Goal: Register for event/course

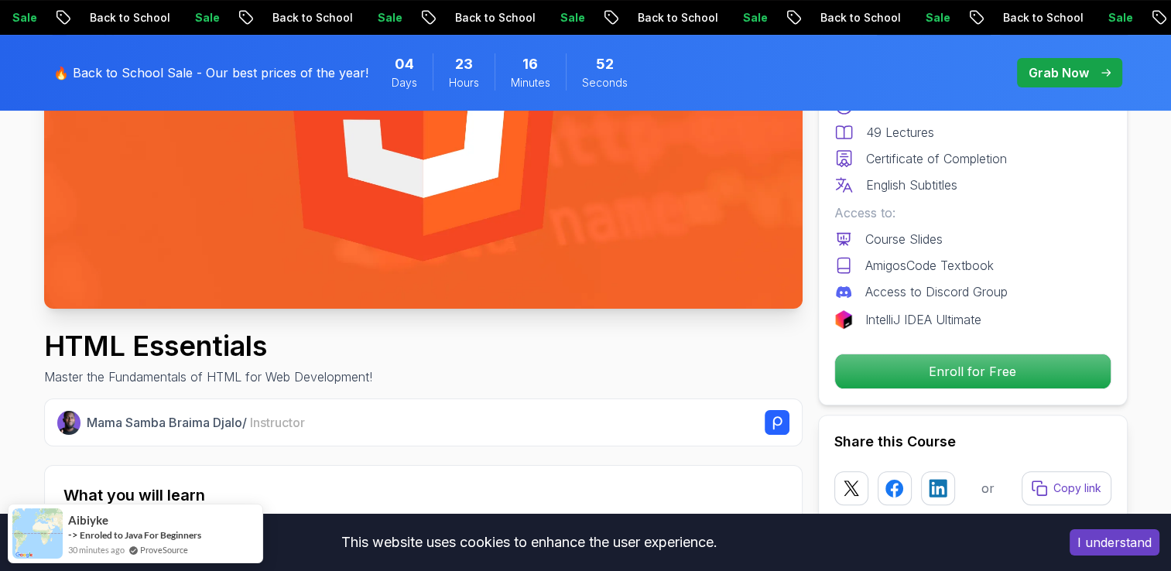
scroll to position [320, 0]
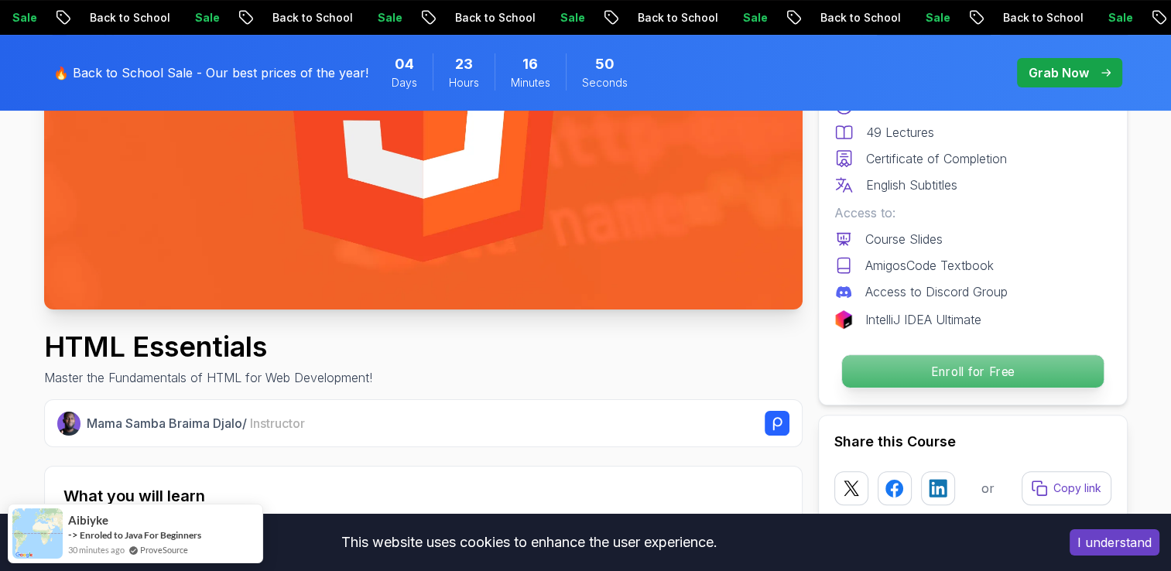
click at [1070, 380] on p "Enroll for Free" at bounding box center [972, 371] width 262 height 33
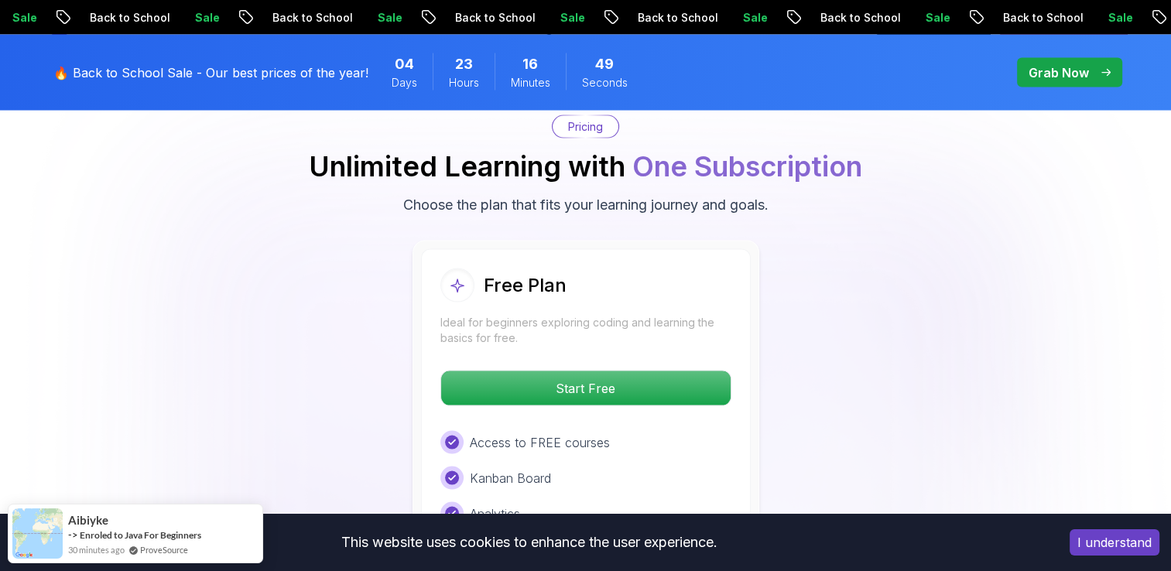
scroll to position [3129, 0]
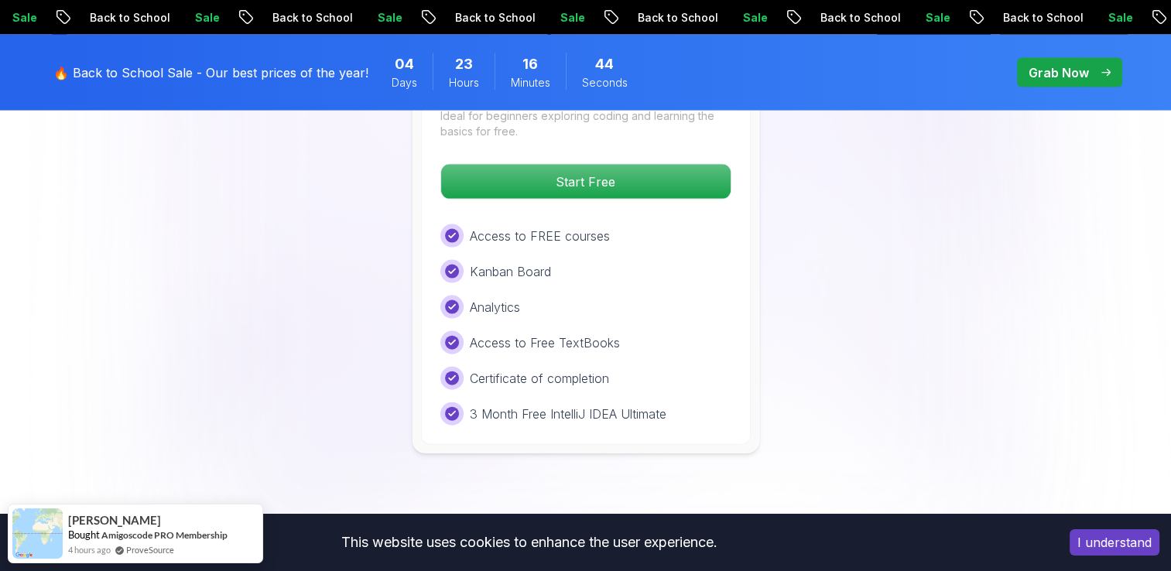
scroll to position [3322, 0]
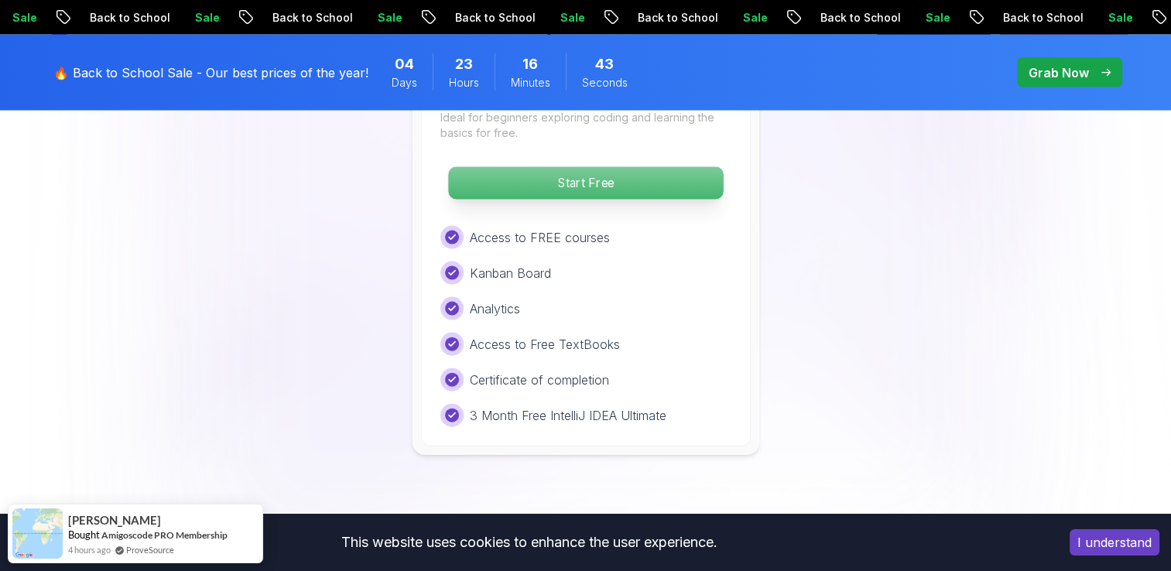
click at [513, 190] on p "Start Free" at bounding box center [585, 183] width 275 height 33
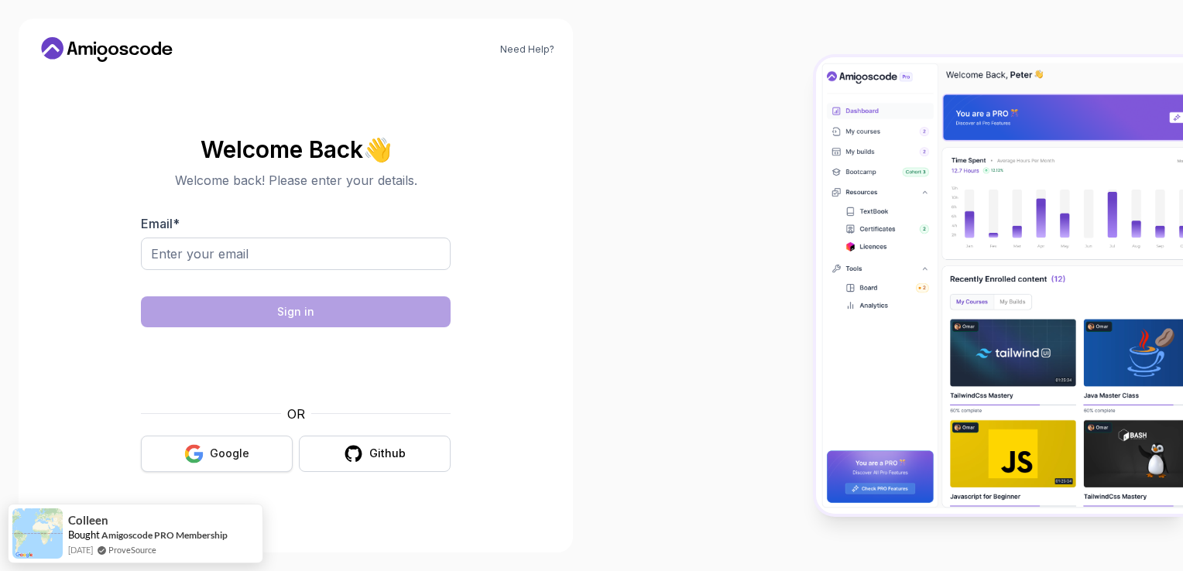
click at [197, 454] on icon "button" at bounding box center [198, 456] width 9 height 9
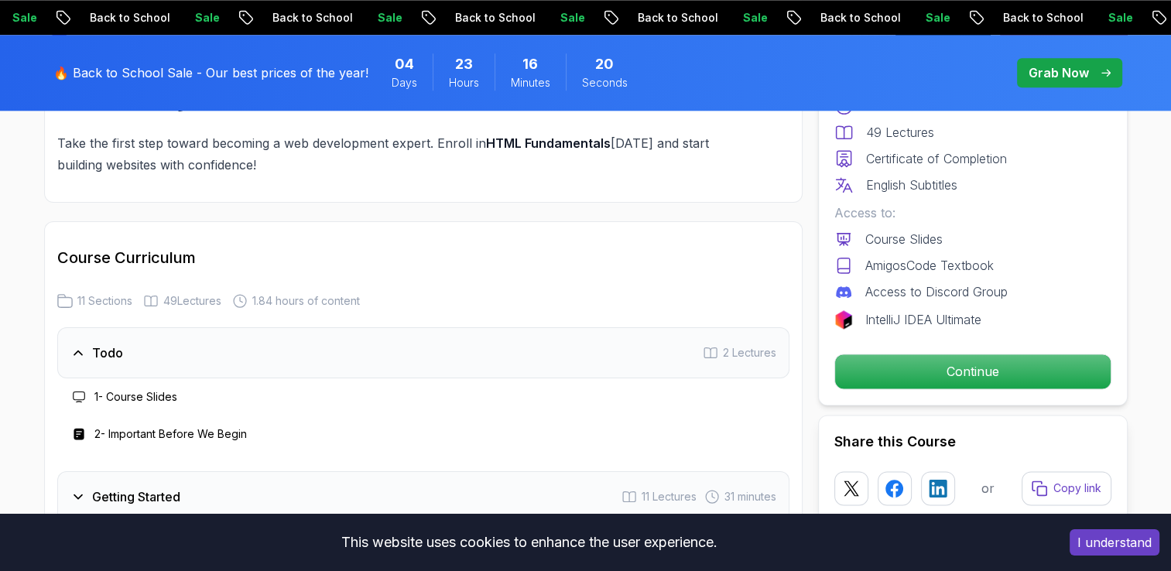
scroll to position [1861, 0]
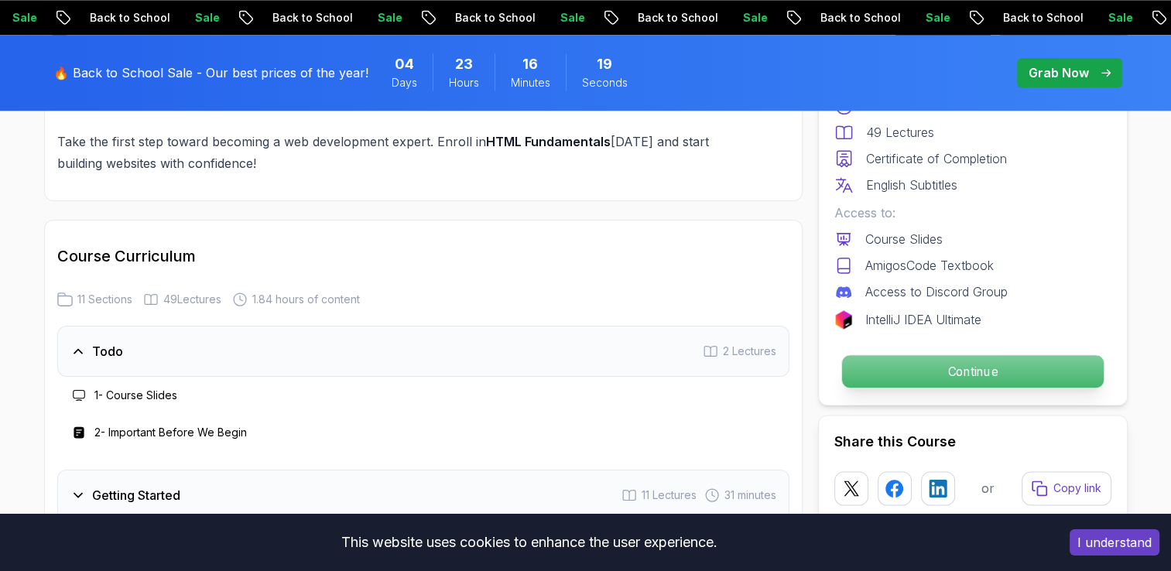
click at [876, 377] on p "Continue" at bounding box center [972, 371] width 262 height 33
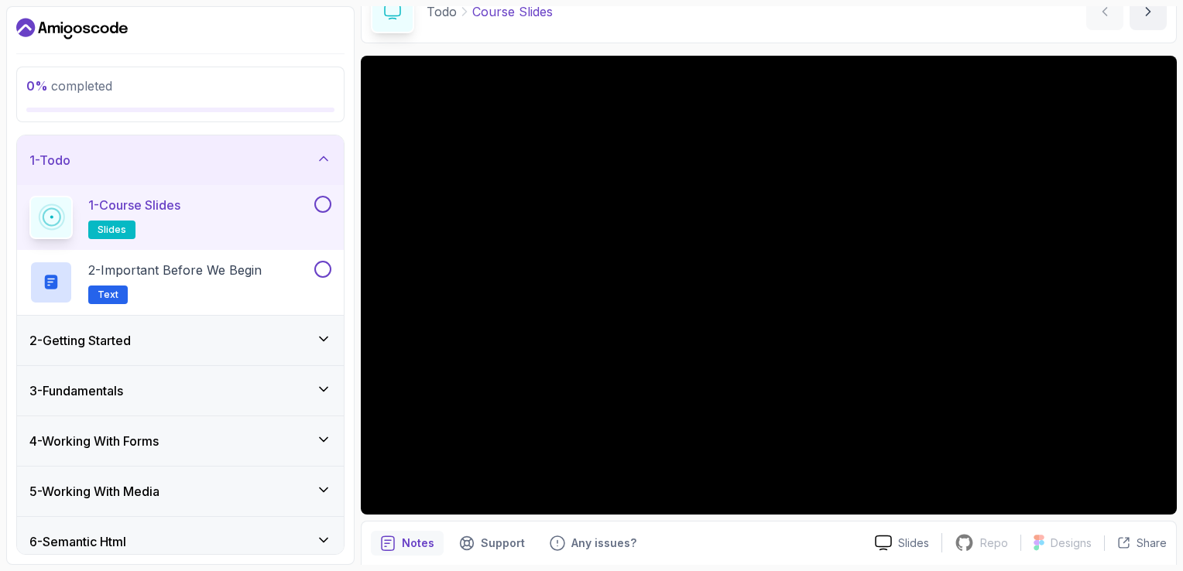
scroll to position [138, 0]
